Goal: Transaction & Acquisition: Obtain resource

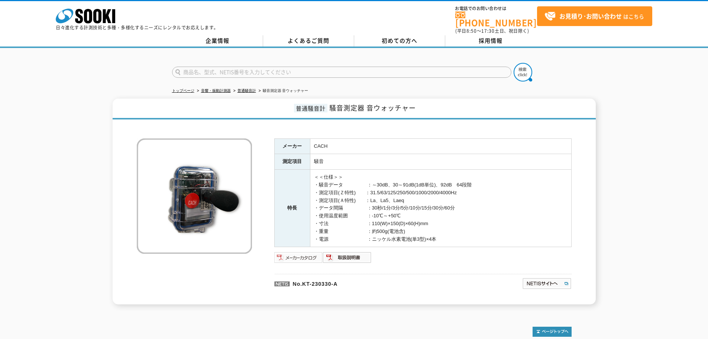
click at [307, 254] on img at bounding box center [298, 257] width 49 height 12
click at [255, 89] on link "普通騒音計" at bounding box center [247, 91] width 19 height 4
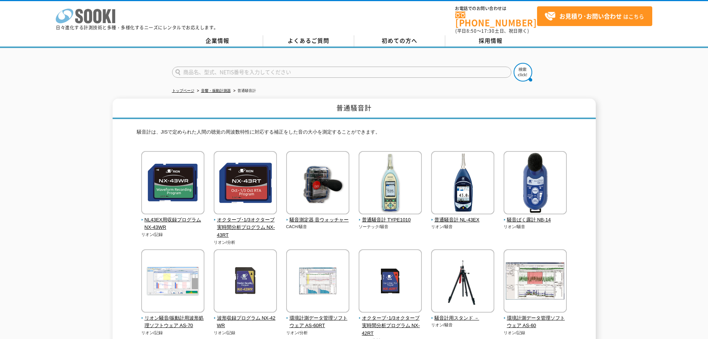
click at [103, 19] on polygon at bounding box center [107, 16] width 9 height 14
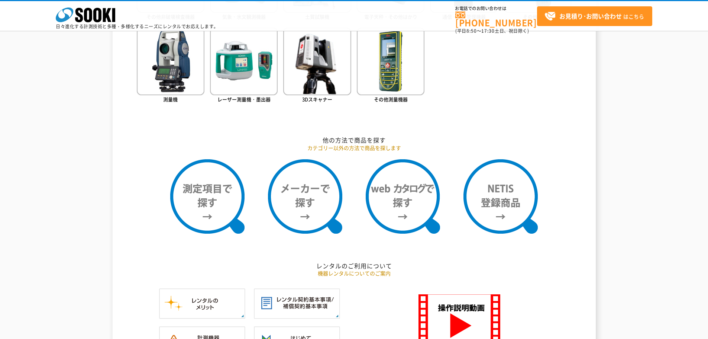
scroll to position [595, 0]
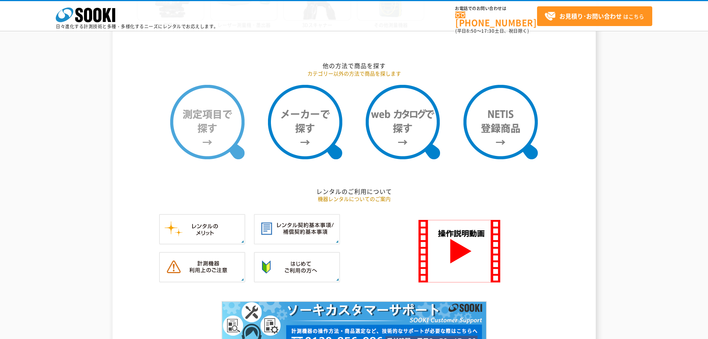
click at [216, 135] on img at bounding box center [207, 122] width 74 height 74
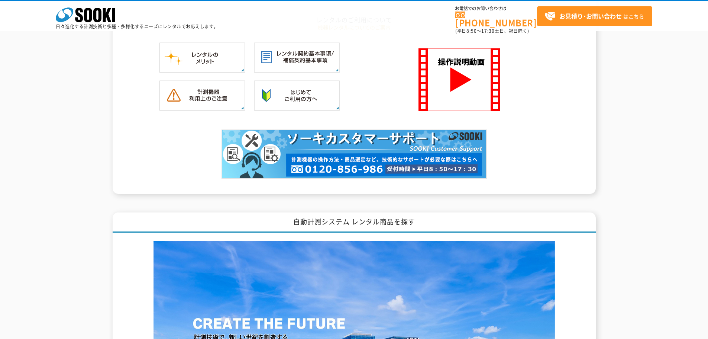
scroll to position [781, 0]
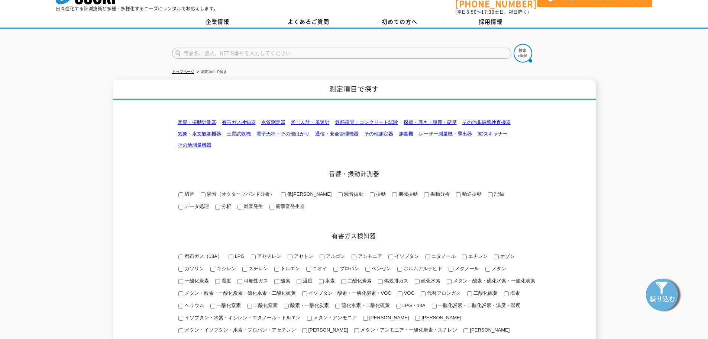
scroll to position [37, 0]
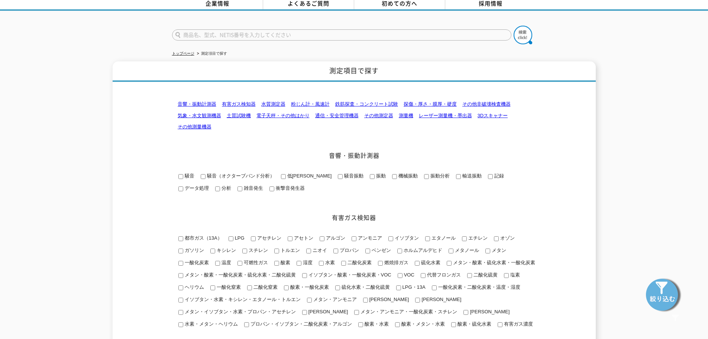
click at [338, 174] on input "騒音振動" at bounding box center [340, 176] width 5 height 5
checkbox input "true"
click at [186, 173] on span "騒音" at bounding box center [188, 176] width 11 height 6
click at [183, 174] on input "騒音" at bounding box center [181, 176] width 5 height 5
checkbox input "true"
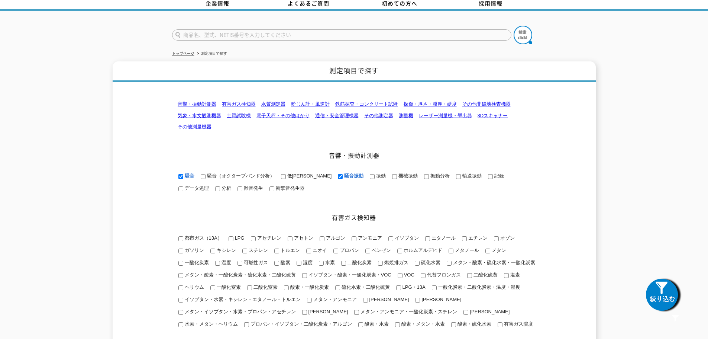
click at [312, 174] on div "有害ガス検知器 都市ガス（13A） LPG アセチレン アセトン アルゴン VOC" at bounding box center [354, 246] width 364 height 184
click at [338, 174] on input "騒音振動" at bounding box center [340, 176] width 5 height 5
checkbox input "false"
click at [660, 293] on img at bounding box center [663, 294] width 37 height 37
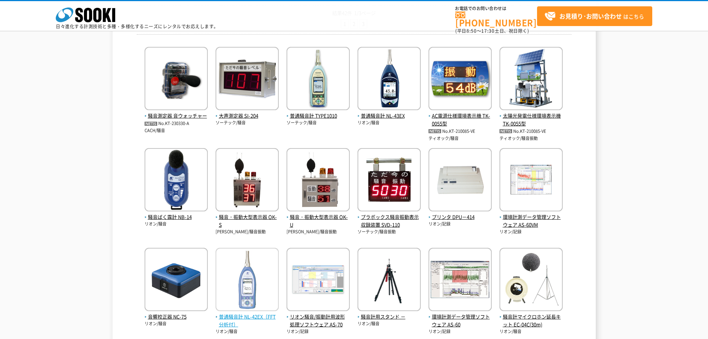
scroll to position [112, 0]
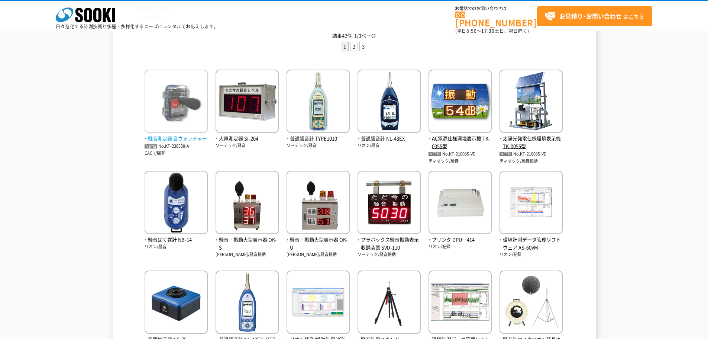
click at [180, 121] on img at bounding box center [176, 102] width 63 height 65
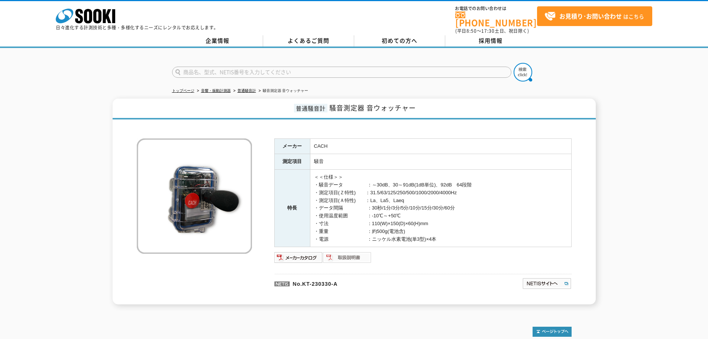
click at [351, 256] on img at bounding box center [347, 257] width 49 height 12
